Goal: Find contact information: Obtain details needed to contact an individual or organization

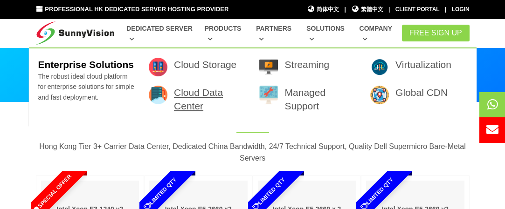
click at [209, 89] on link "Cloud Data Center" at bounding box center [198, 99] width 49 height 24
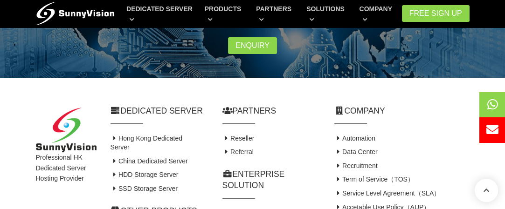
scroll to position [420, 0]
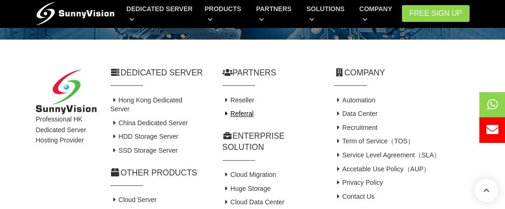
click at [249, 113] on link "Referral" at bounding box center [237, 113] width 31 height 7
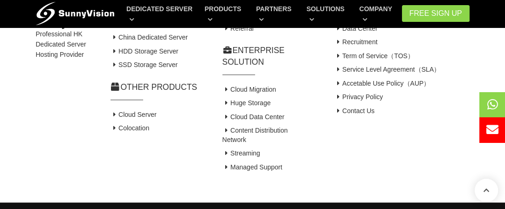
scroll to position [688, 0]
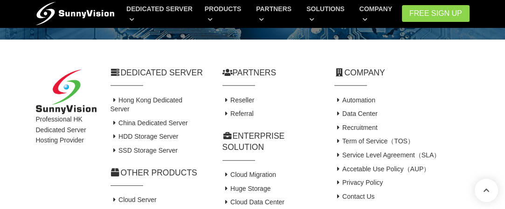
scroll to position [513, 0]
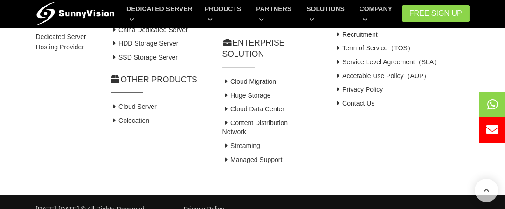
click at [257, 86] on h4 "Cloud Migration" at bounding box center [271, 81] width 98 height 9
click at [257, 85] on link "Cloud Migration" at bounding box center [249, 81] width 54 height 7
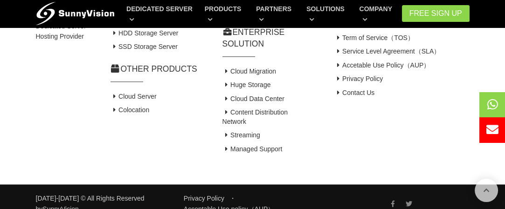
scroll to position [1223, 0]
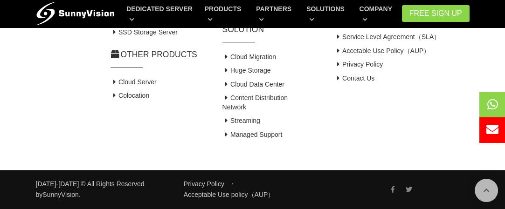
click at [346, 83] on h4 "Contact Us" at bounding box center [401, 78] width 135 height 9
click at [346, 82] on link "Contact Us" at bounding box center [354, 78] width 41 height 7
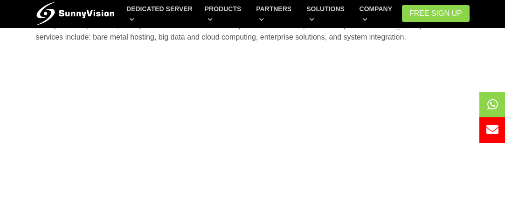
scroll to position [140, 0]
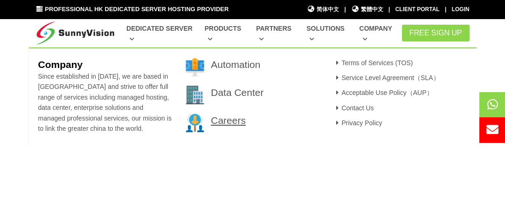
click at [231, 120] on link "Careers" at bounding box center [228, 120] width 35 height 11
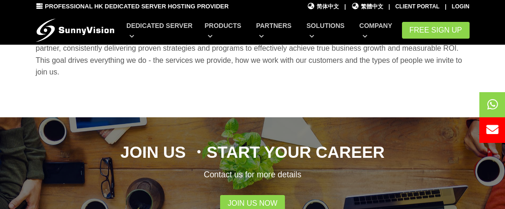
scroll to position [186, 0]
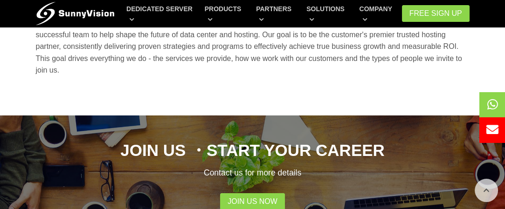
click at [240, 192] on div "Join Us ・Start Your Career Contact us for more details Join Us Now" at bounding box center [252, 174] width 447 height 71
click at [239, 194] on link "Join Us Now" at bounding box center [252, 201] width 65 height 17
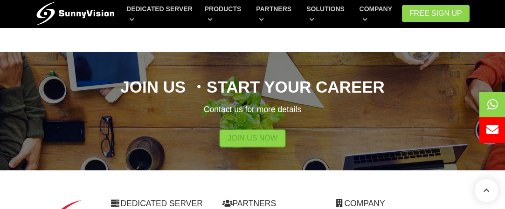
scroll to position [219, 0]
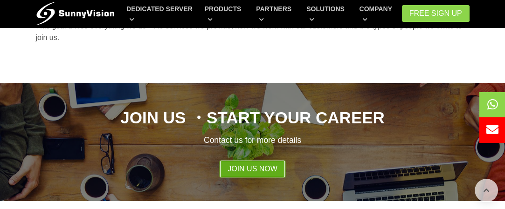
click at [268, 164] on link "Join Us Now" at bounding box center [252, 169] width 65 height 17
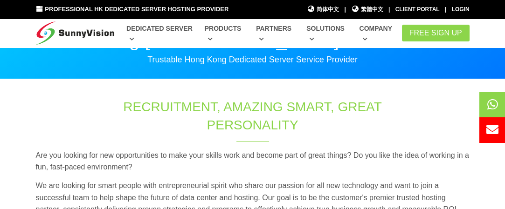
scroll to position [0, 0]
